Goal: Task Accomplishment & Management: Use online tool/utility

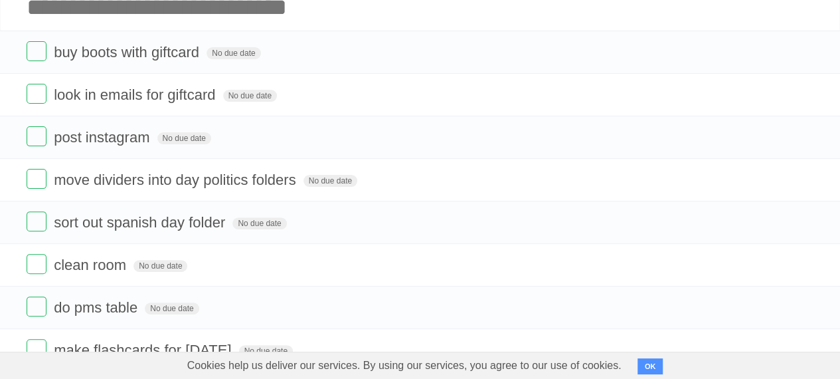
scroll to position [183, 0]
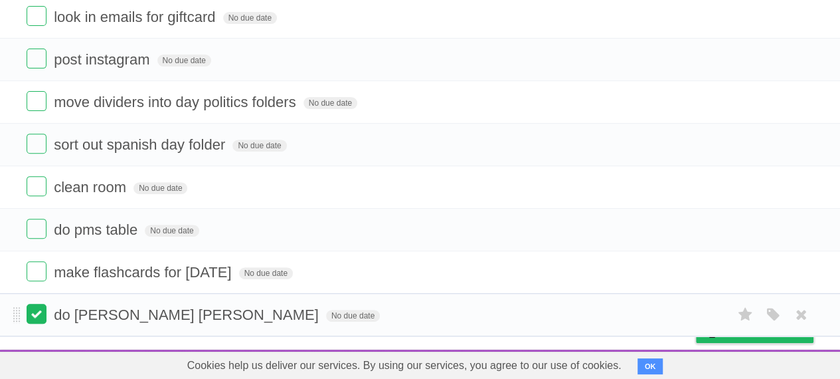
click at [45, 313] on label at bounding box center [37, 314] width 20 height 20
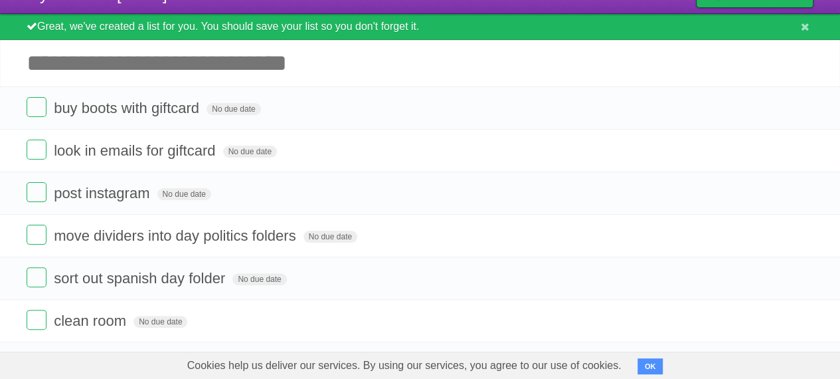
scroll to position [0, 0]
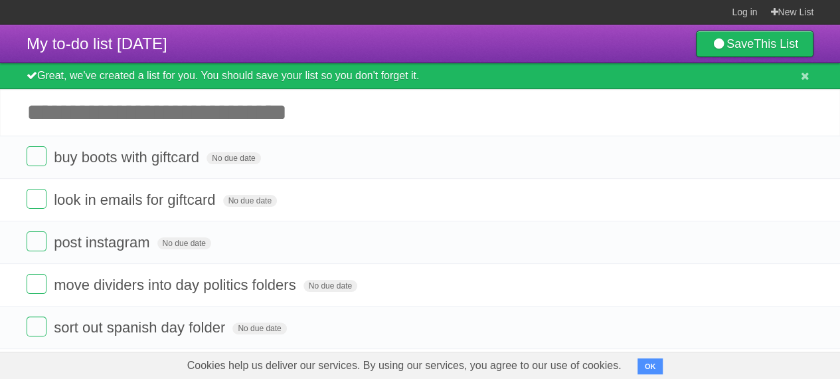
click at [563, 115] on input "Add another task" at bounding box center [420, 112] width 840 height 46
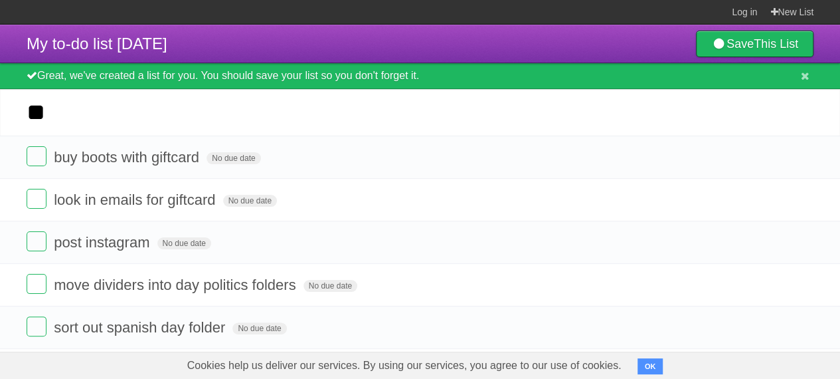
type input "*"
type input "**********"
click input "*********" at bounding box center [0, 0] width 0 height 0
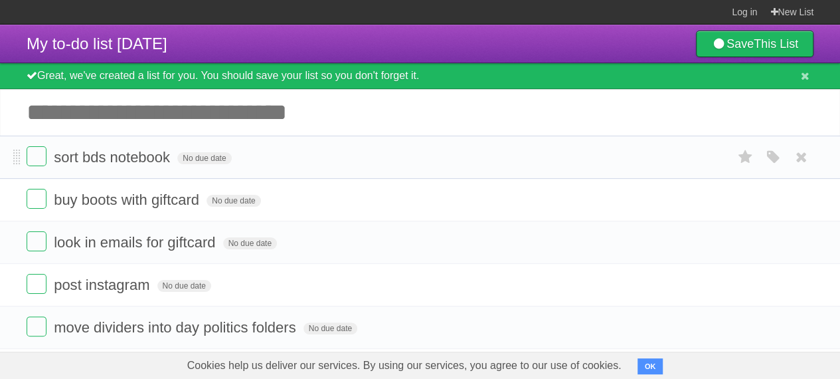
click at [295, 175] on li "sort bds notebook No due date White Red Blue Green Purple Orange" at bounding box center [420, 157] width 840 height 43
click at [41, 154] on label at bounding box center [37, 156] width 20 height 20
click at [37, 153] on label at bounding box center [37, 156] width 20 height 20
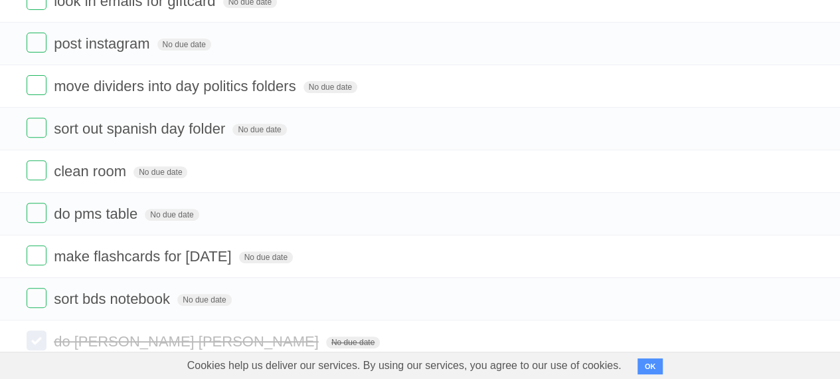
scroll to position [225, 0]
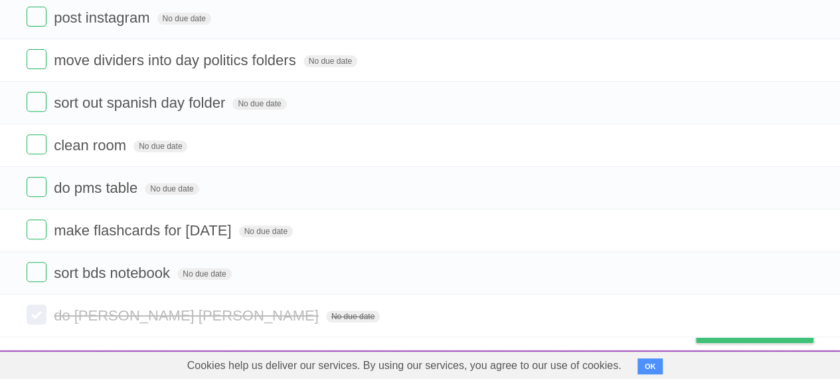
click at [759, 339] on span "Buy me a coffee" at bounding box center [765, 330] width 83 height 23
click at [42, 271] on label at bounding box center [37, 272] width 20 height 20
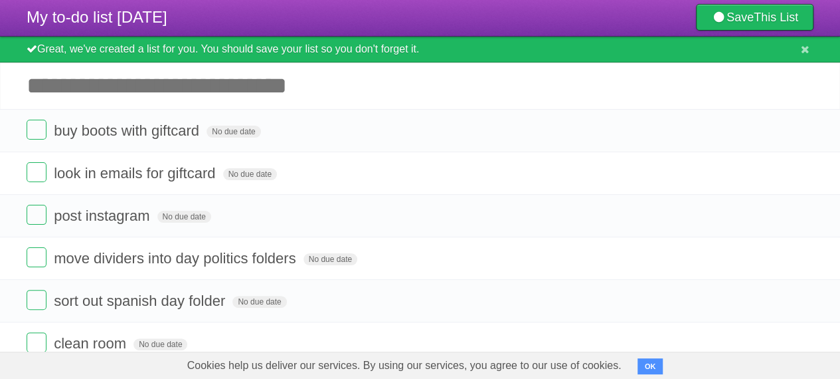
scroll to position [5, 0]
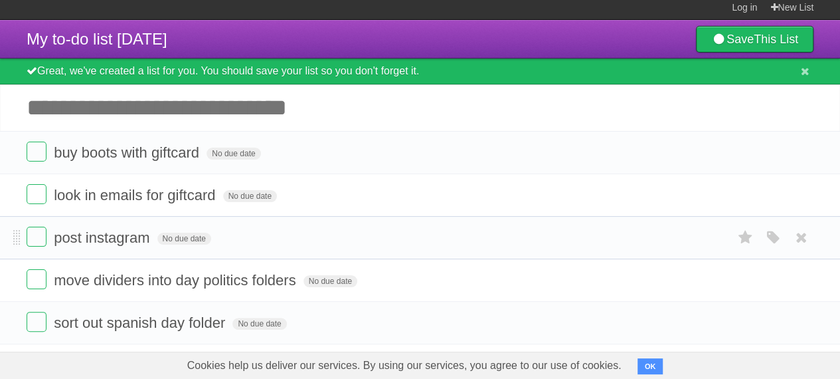
click at [52, 236] on form "post instagram No due date White Red Blue Green Purple Orange" at bounding box center [420, 237] width 787 height 22
click at [37, 238] on label at bounding box center [37, 236] width 20 height 20
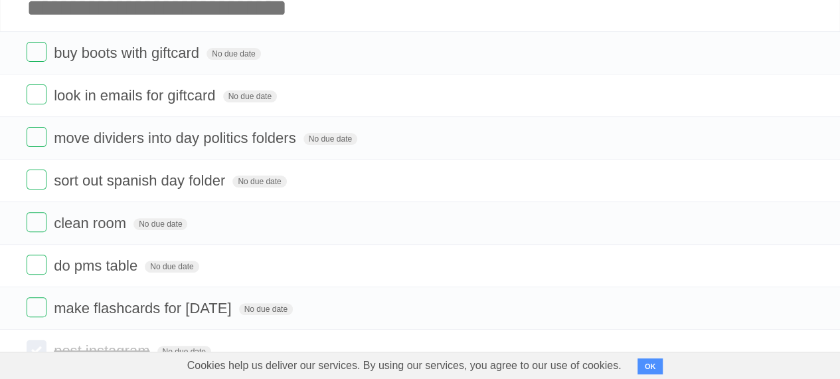
scroll to position [109, 0]
